Goal: Transaction & Acquisition: Purchase product/service

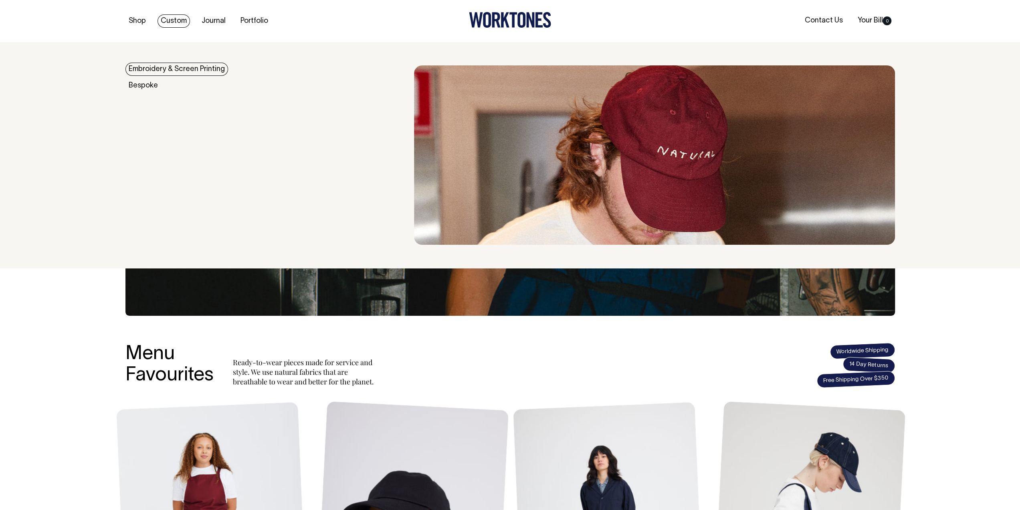
click at [168, 18] on link "Custom" at bounding box center [174, 20] width 32 height 13
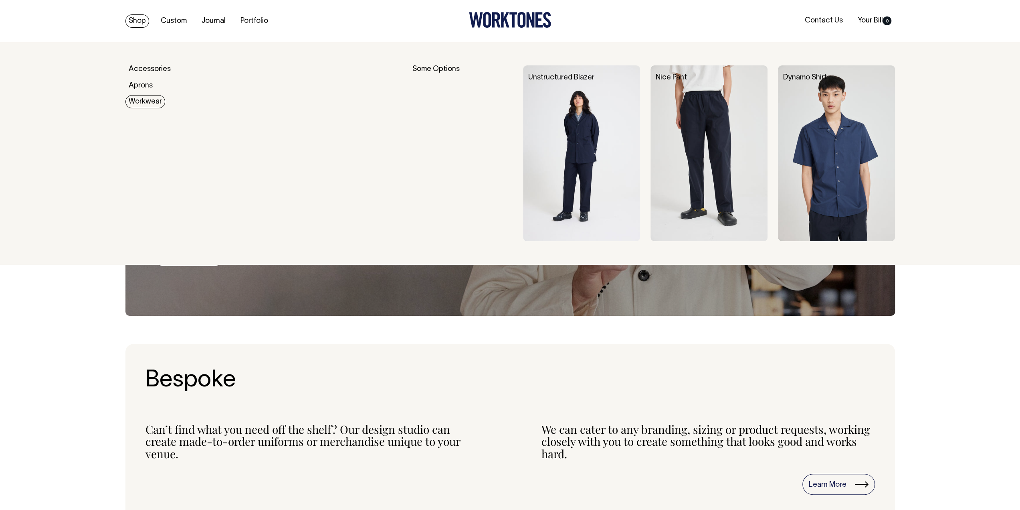
click at [145, 101] on link "Workwear" at bounding box center [146, 101] width 40 height 13
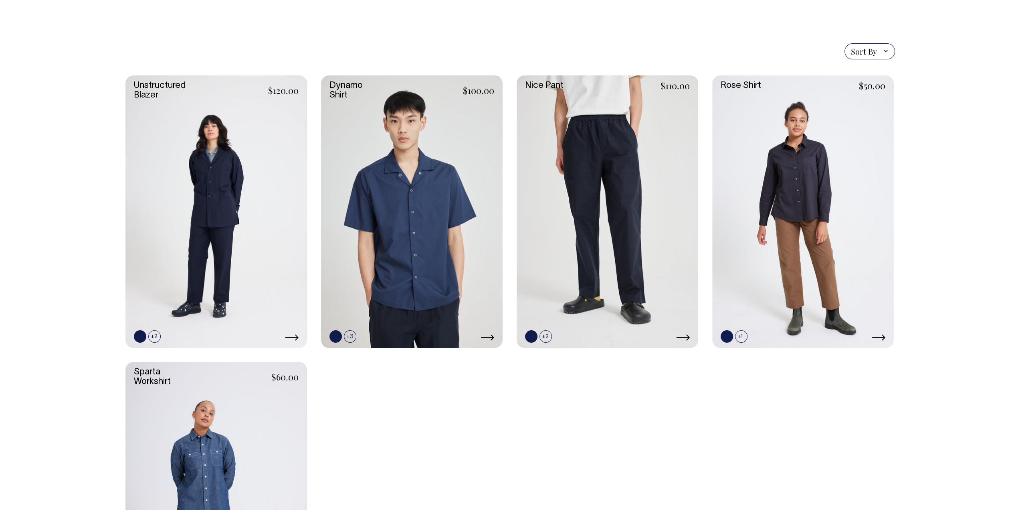
scroll to position [192, 0]
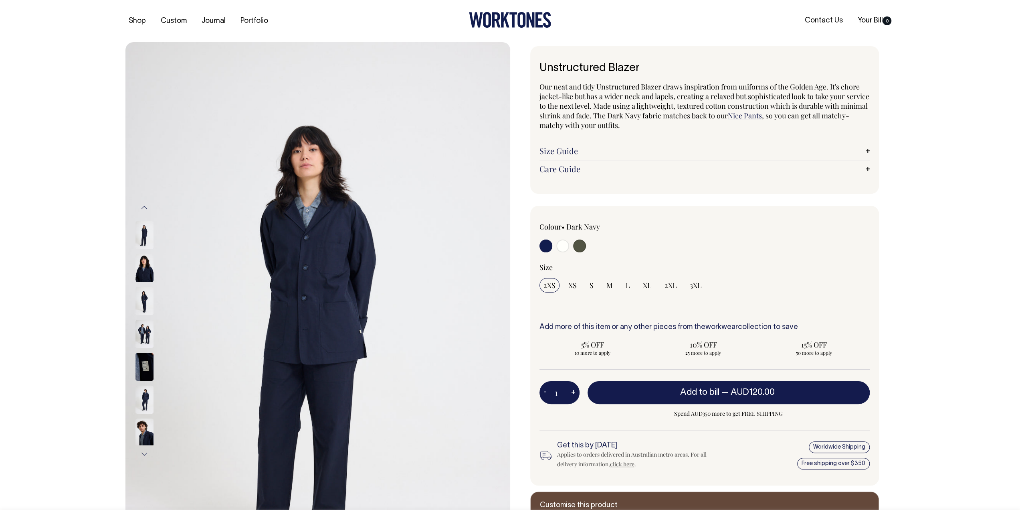
click at [577, 249] on input "radio" at bounding box center [579, 245] width 13 height 13
radio input "true"
select select "Olive"
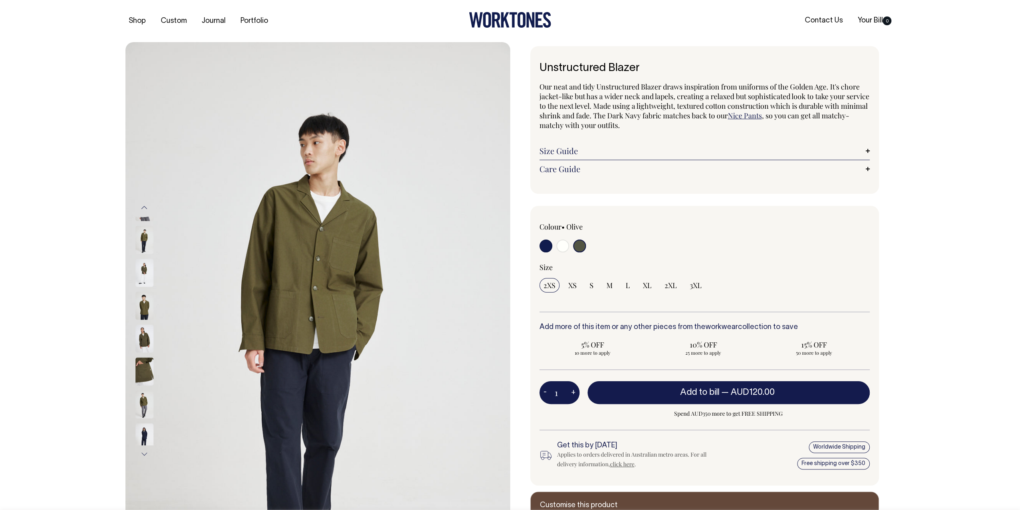
click at [548, 248] on input "radio" at bounding box center [546, 245] width 13 height 13
radio input "true"
select select "Dark Navy"
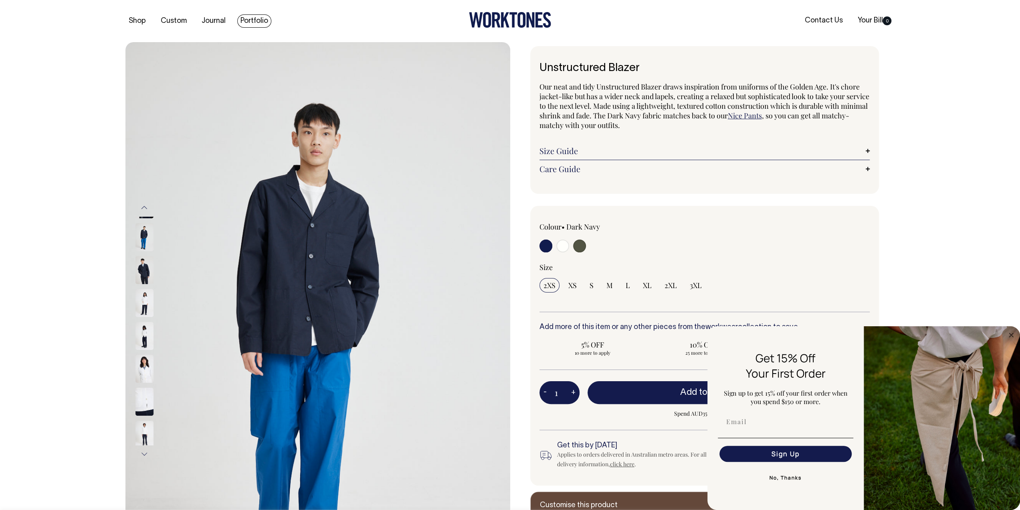
click at [249, 20] on link "Portfolio" at bounding box center [254, 20] width 34 height 13
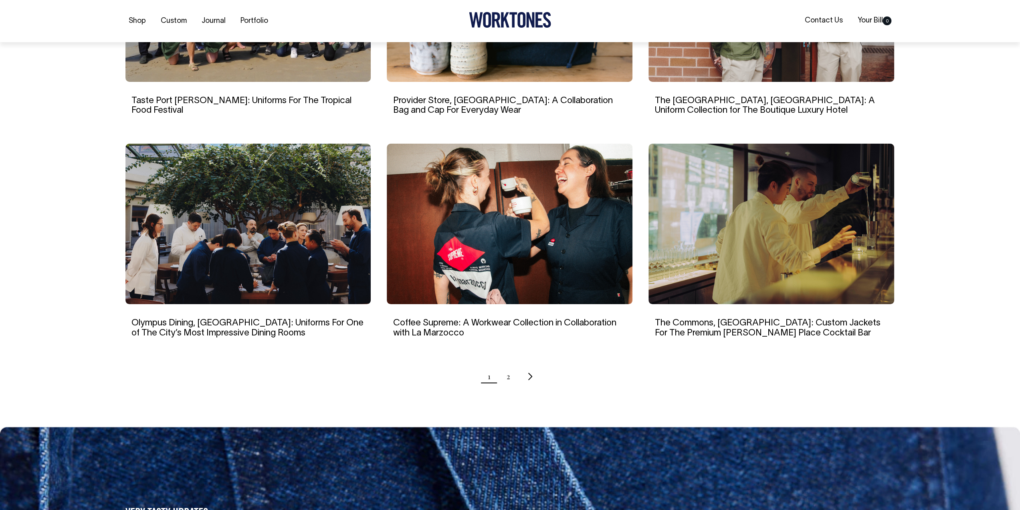
scroll to position [642, 0]
click at [507, 376] on link "2" at bounding box center [509, 376] width 4 height 20
